Goal: Information Seeking & Learning: Learn about a topic

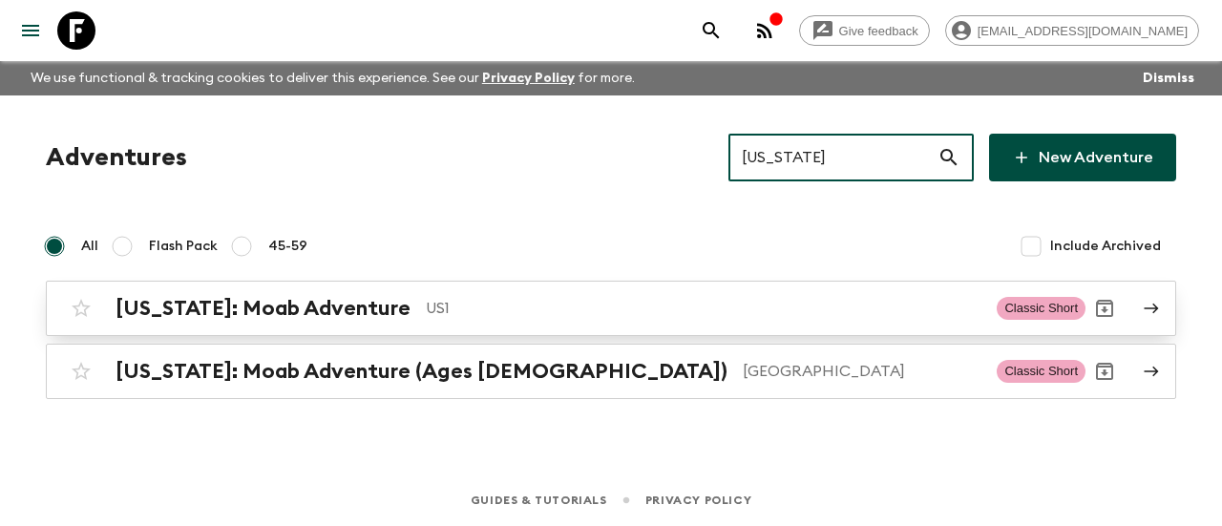
type input "[US_STATE]"
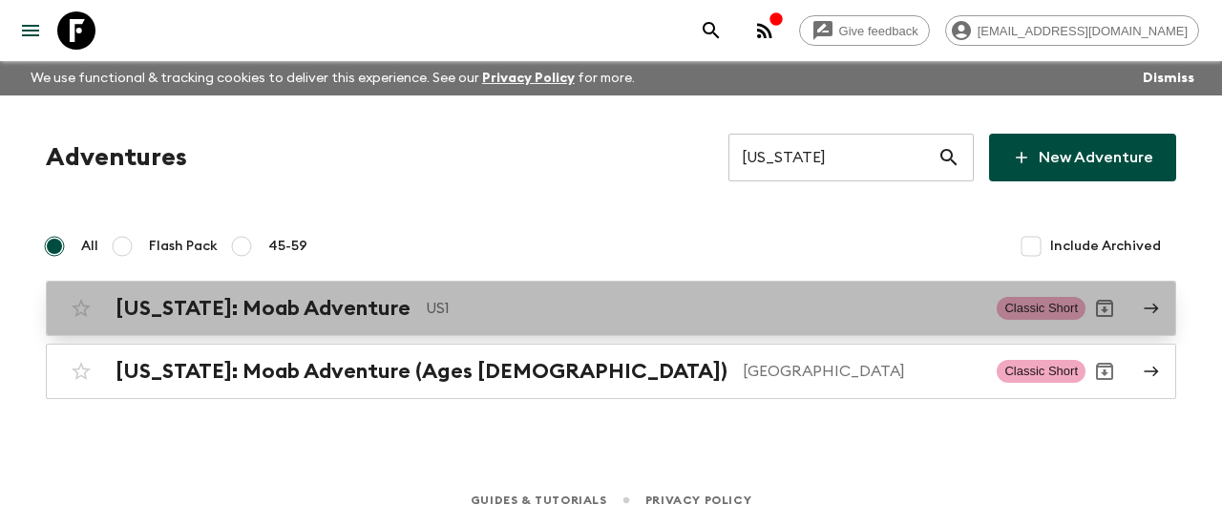
click at [335, 299] on h2 "[US_STATE]: Moab Adventure" at bounding box center [262, 308] width 295 height 25
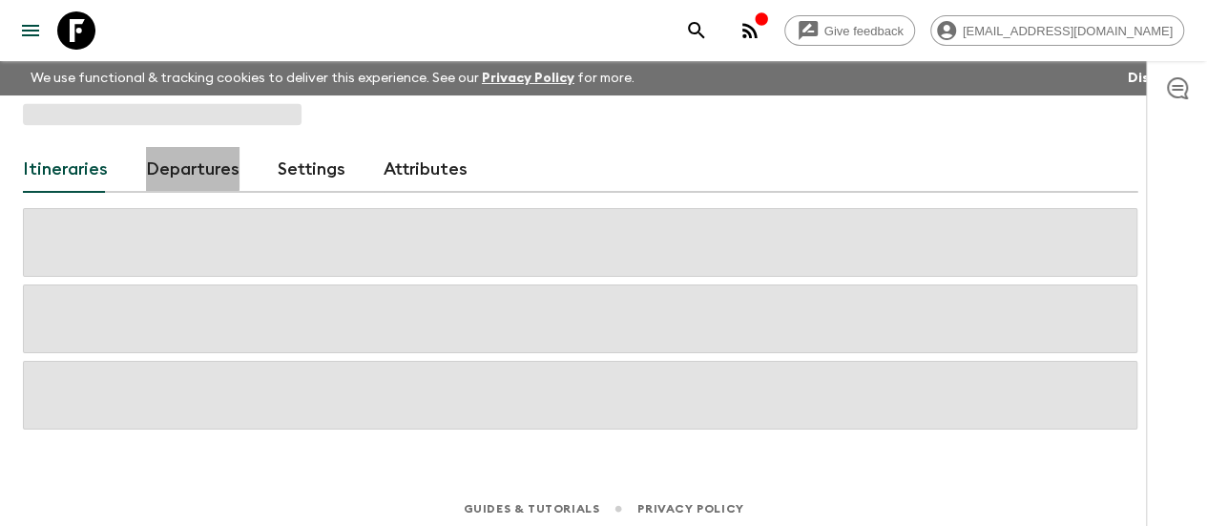
click at [190, 166] on link "Departures" at bounding box center [193, 170] width 94 height 46
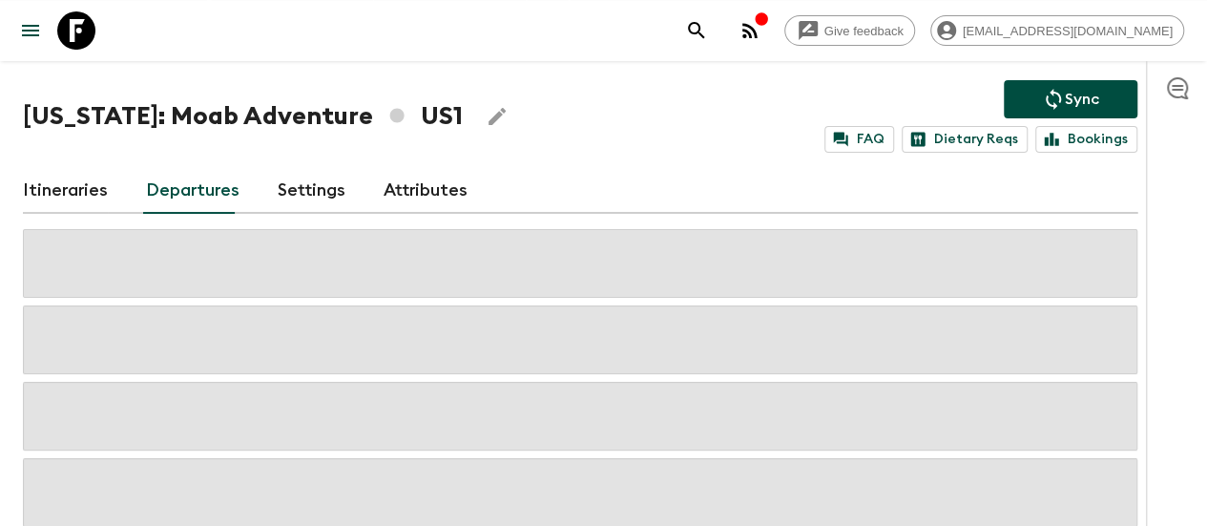
scroll to position [87, 0]
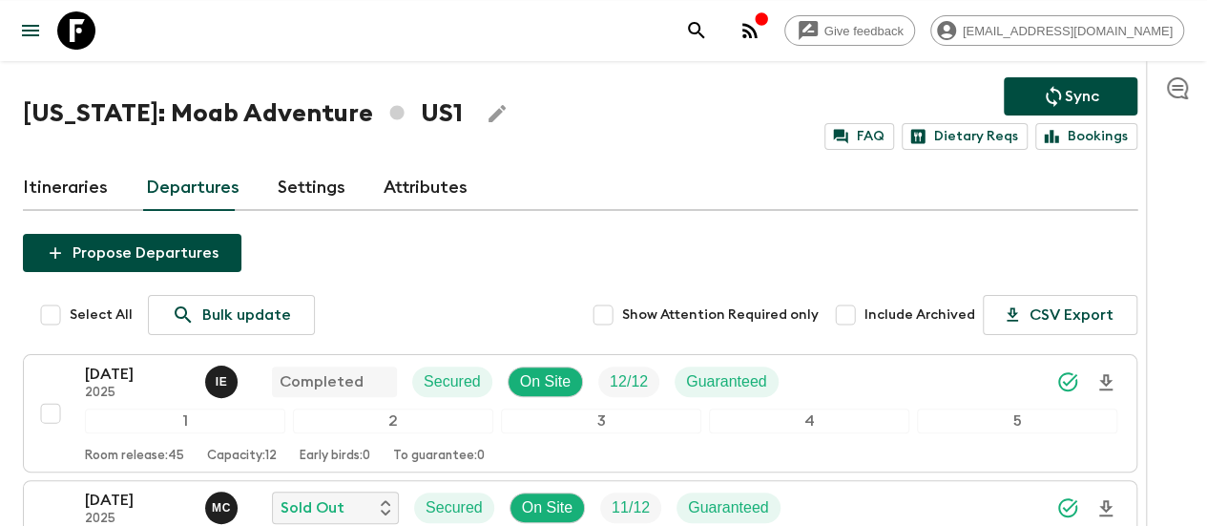
click at [108, 175] on link "Itineraries" at bounding box center [65, 188] width 85 height 46
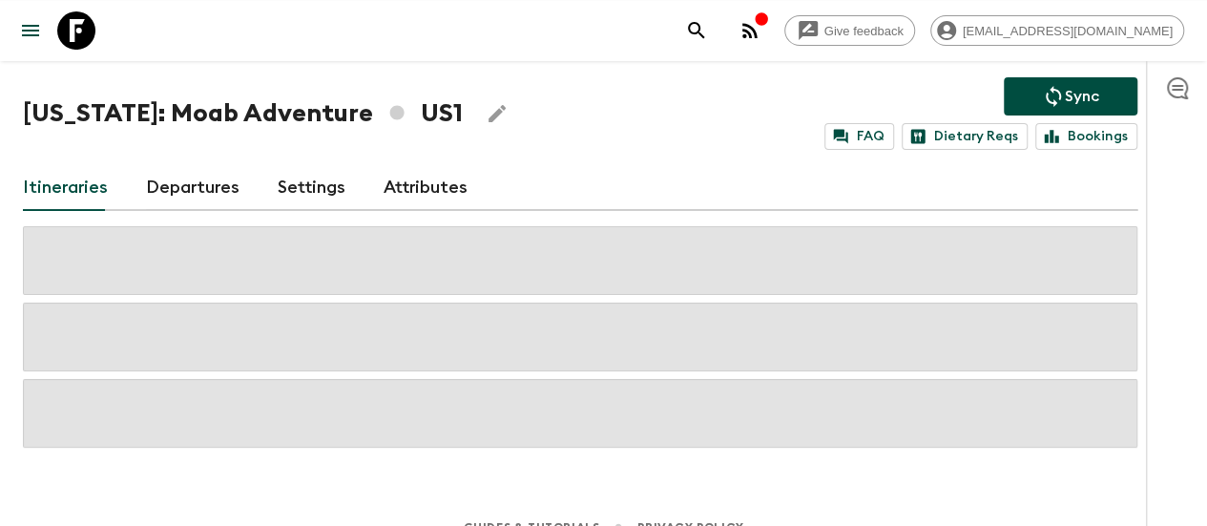
scroll to position [65, 0]
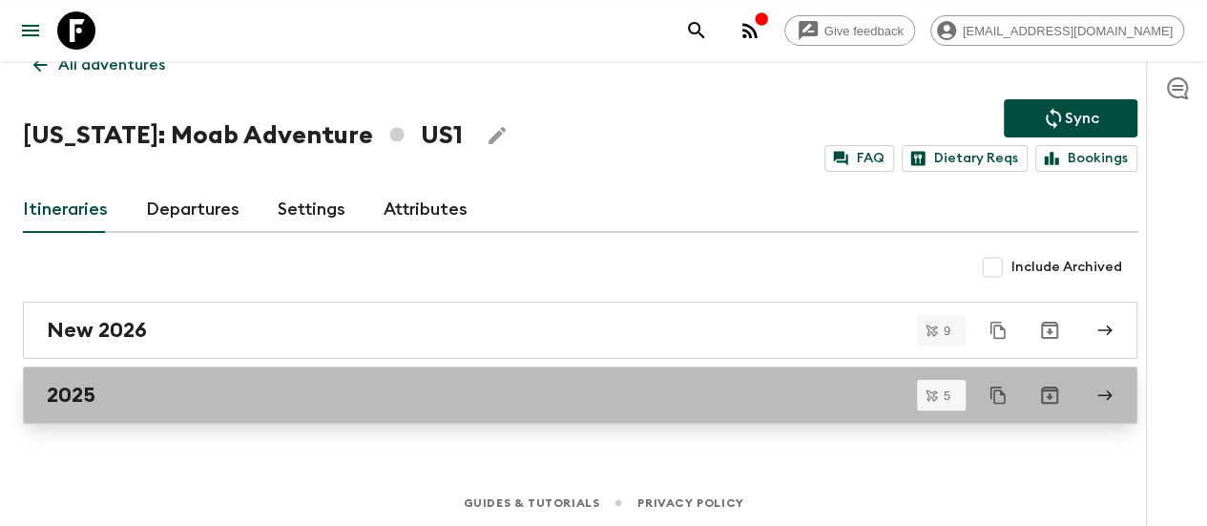
click at [137, 409] on link "2025" at bounding box center [580, 395] width 1115 height 57
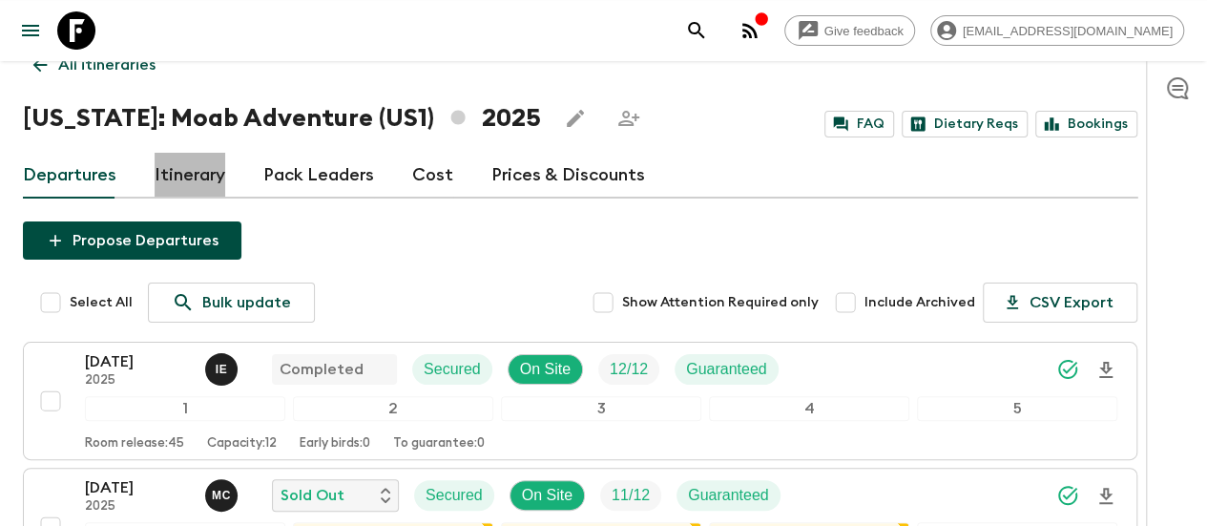
click at [195, 185] on link "Itinerary" at bounding box center [190, 176] width 71 height 46
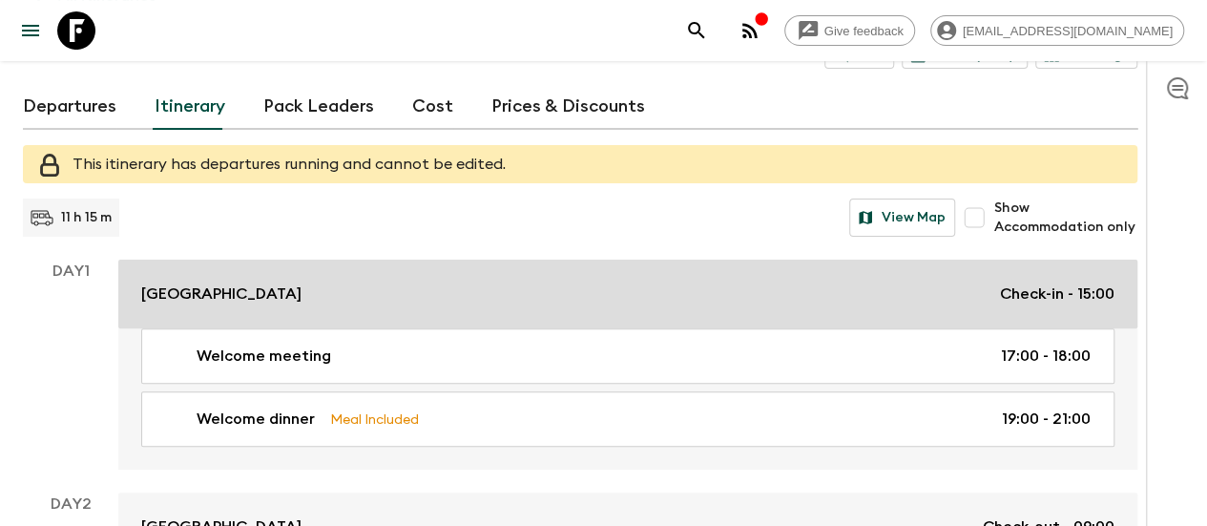
scroll to position [151, 0]
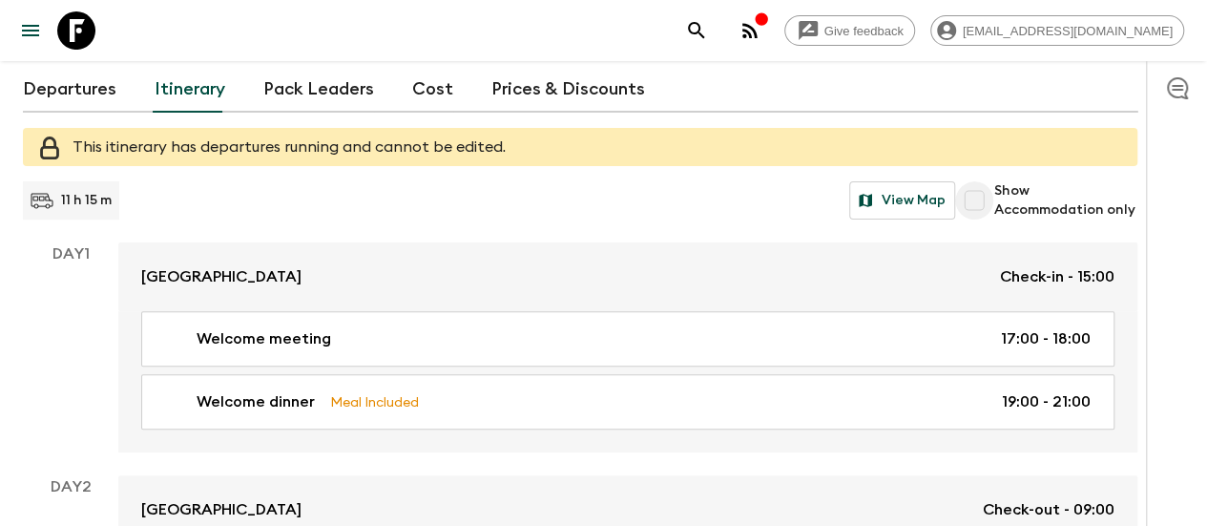
click at [994, 198] on input "Show Accommodation only" at bounding box center [974, 200] width 38 height 38
checkbox input "true"
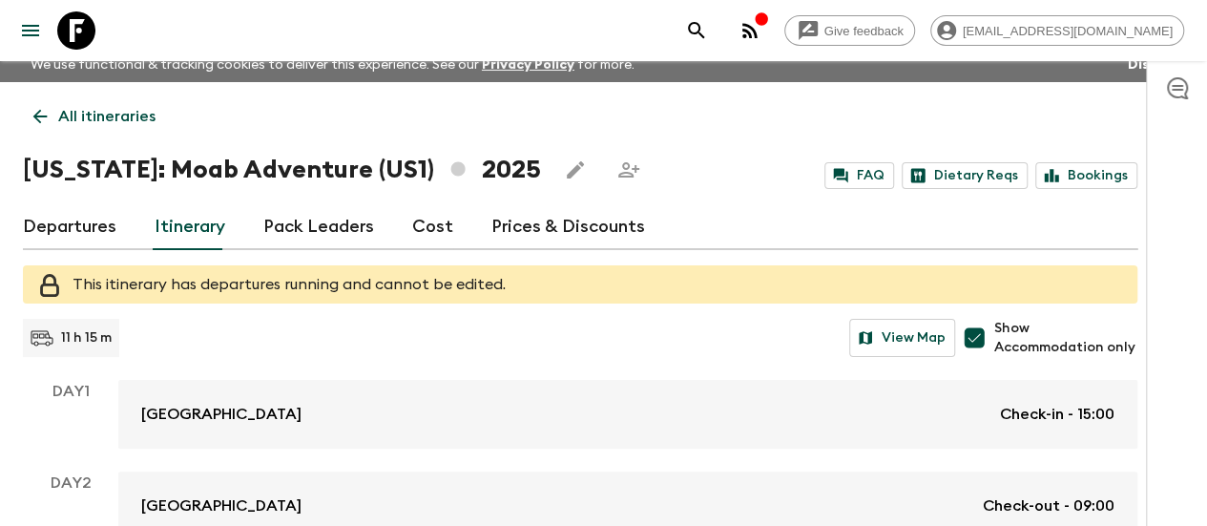
scroll to position [0, 0]
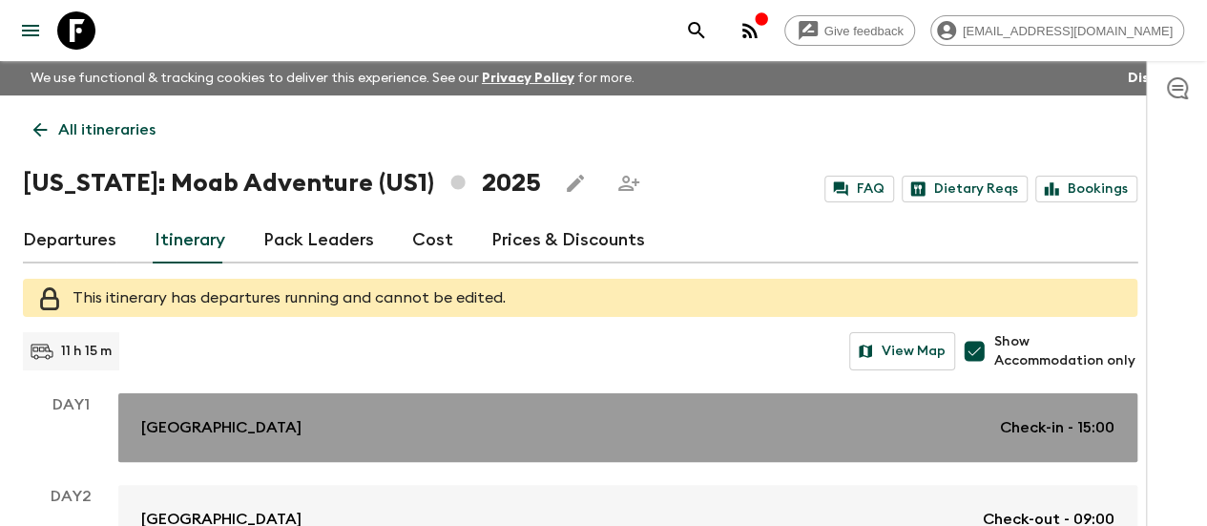
click at [824, 409] on link "[GEOGRAPHIC_DATA] Check-in - 15:00" at bounding box center [627, 427] width 1019 height 69
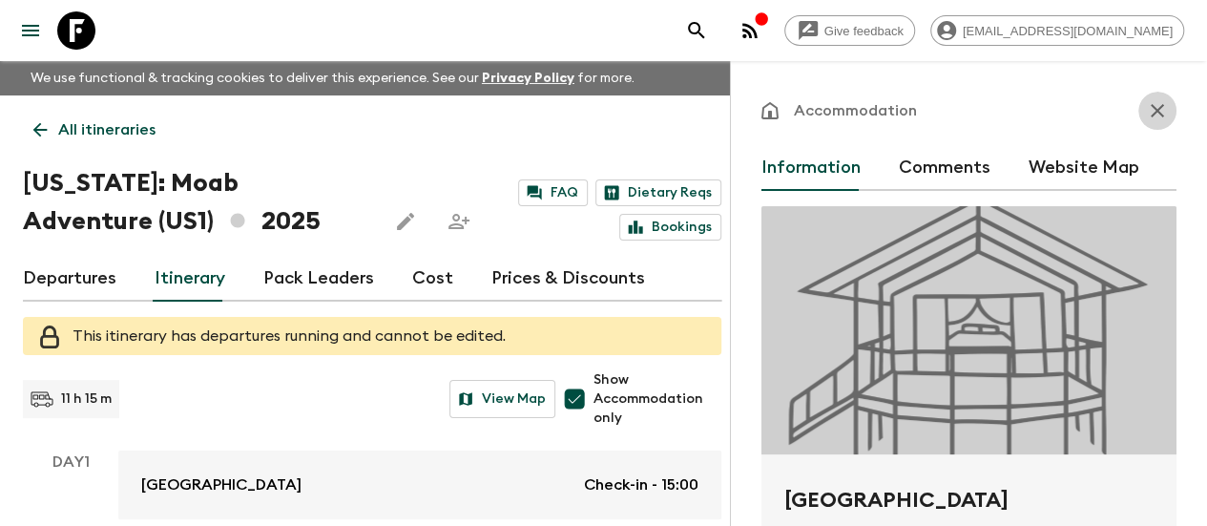
click at [1146, 105] on icon "button" at bounding box center [1157, 110] width 23 height 23
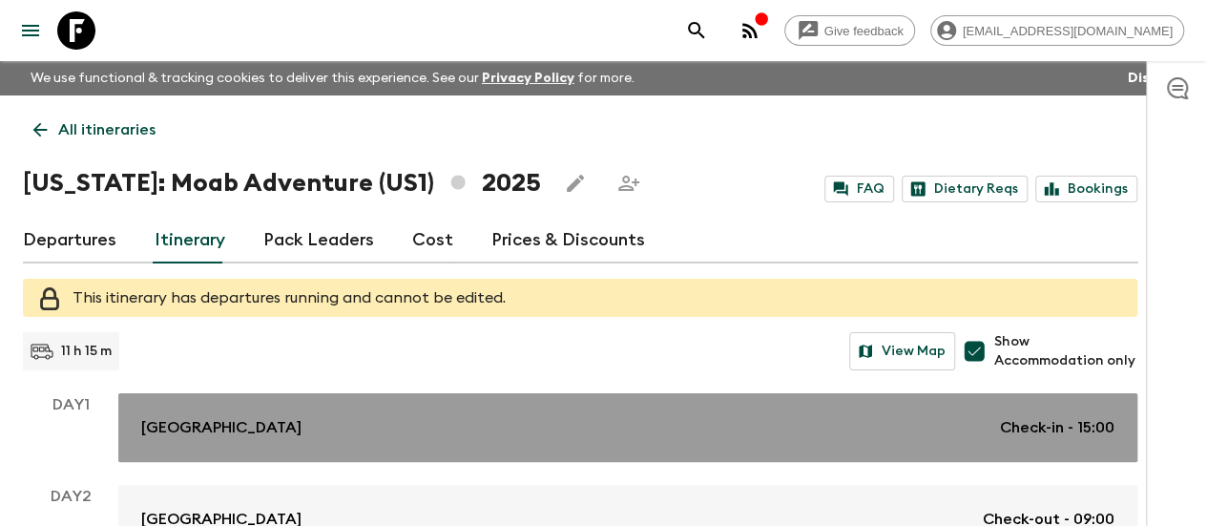
click at [250, 423] on p "[GEOGRAPHIC_DATA]" at bounding box center [221, 427] width 160 height 23
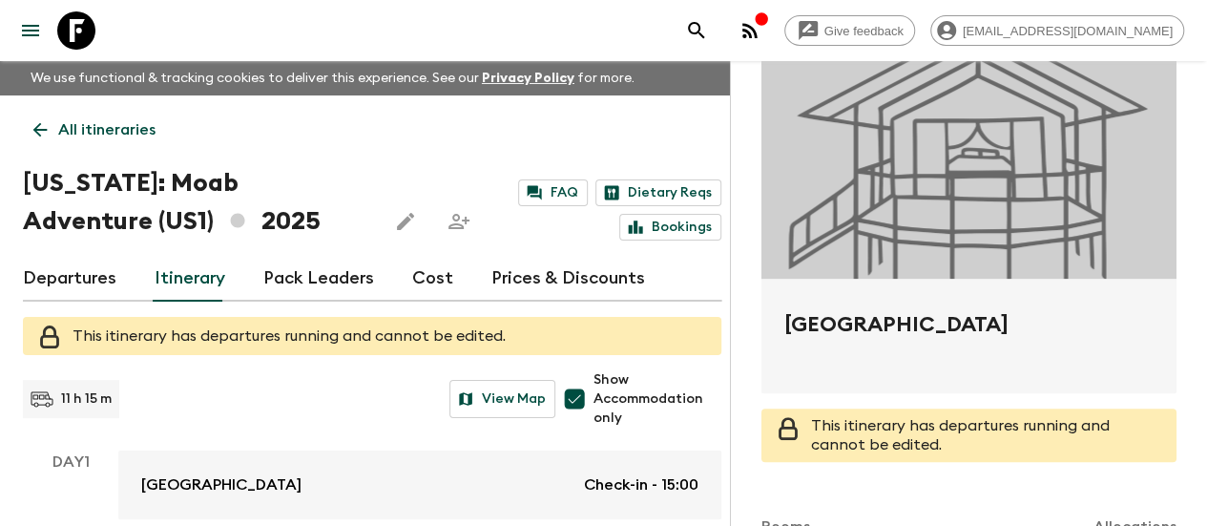
scroll to position [180, 0]
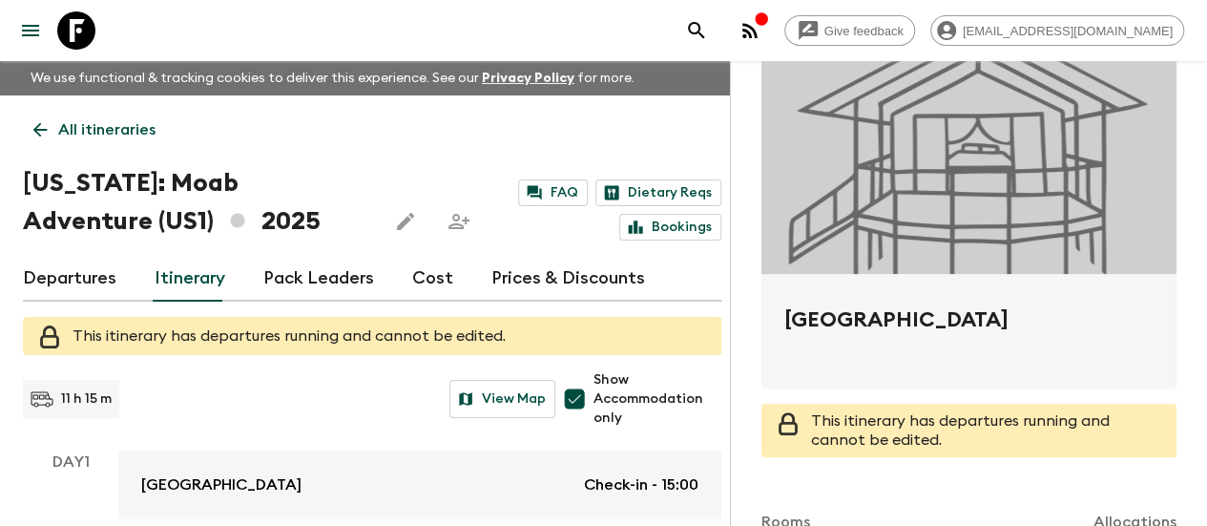
click at [869, 308] on h2 "[GEOGRAPHIC_DATA]" at bounding box center [969, 334] width 369 height 61
copy form "[GEOGRAPHIC_DATA]"
